Goal: Information Seeking & Learning: Learn about a topic

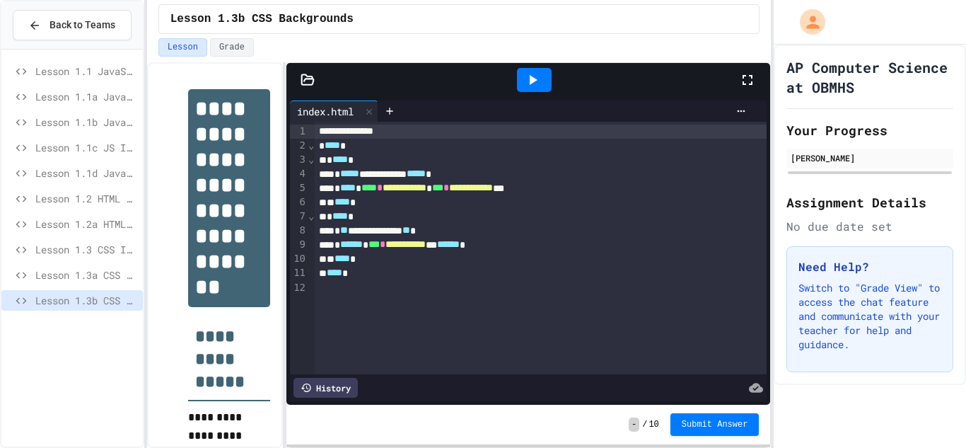
click at [83, 71] on span "Lesson 1.1 JavaScript Intro" at bounding box center [86, 71] width 102 height 15
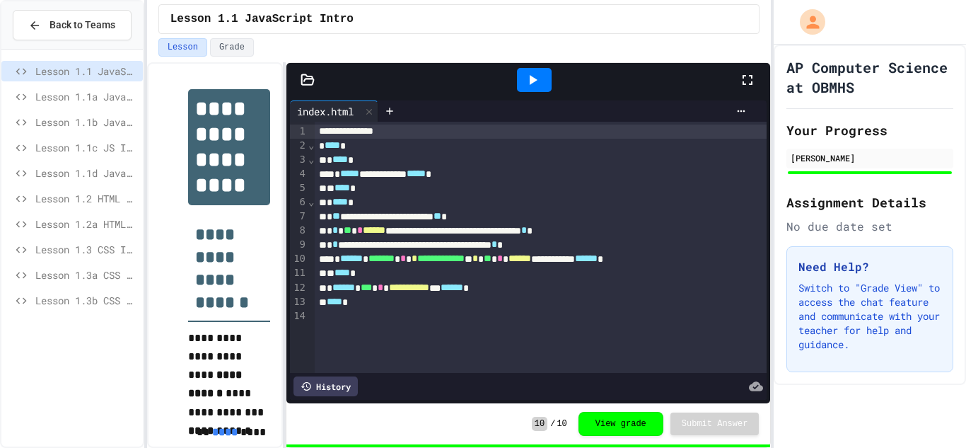
click at [95, 96] on span "Lesson 1.1a JavaScript Intro" at bounding box center [86, 96] width 102 height 15
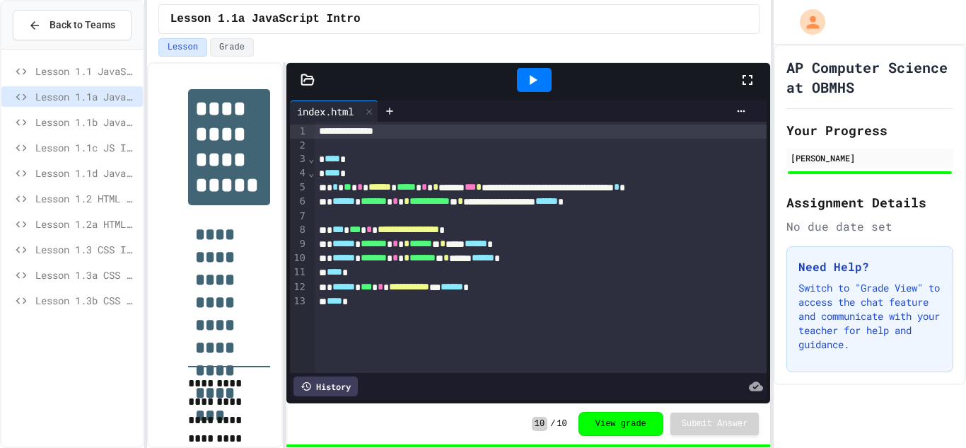
click at [86, 123] on span "Lesson 1.1b JavaScript Intro" at bounding box center [86, 122] width 102 height 15
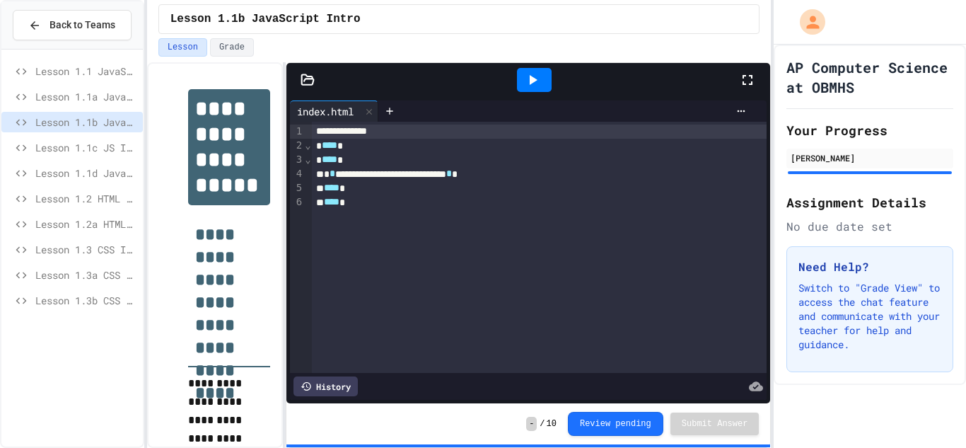
click at [92, 138] on div "Lesson 1.1c JS Intro" at bounding box center [71, 147] width 141 height 21
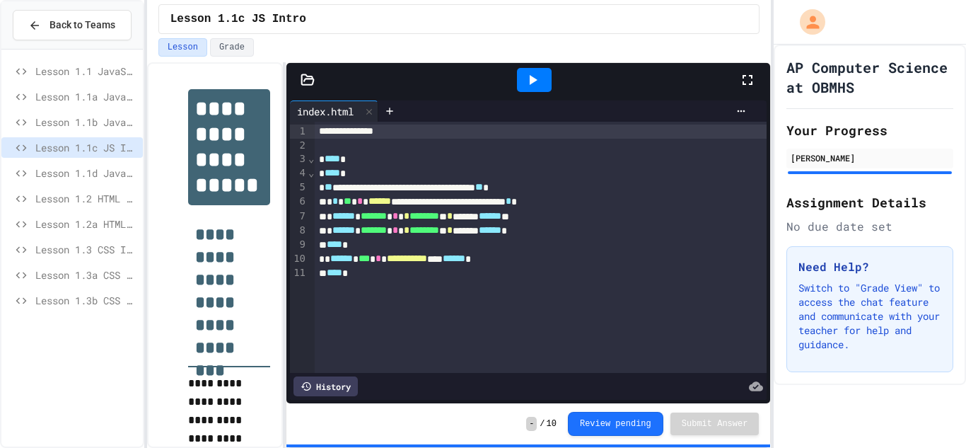
click at [76, 175] on span "Lesson 1.1d JavaScript" at bounding box center [86, 172] width 102 height 15
